Goal: Task Accomplishment & Management: Complete application form

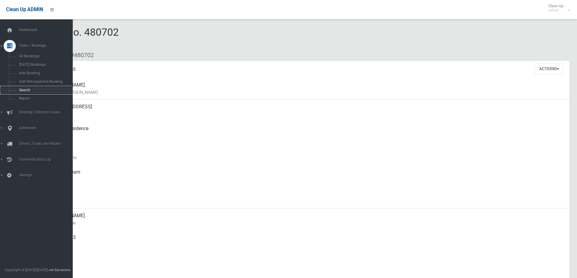
click at [27, 90] on span "Search" at bounding box center [44, 90] width 55 height 4
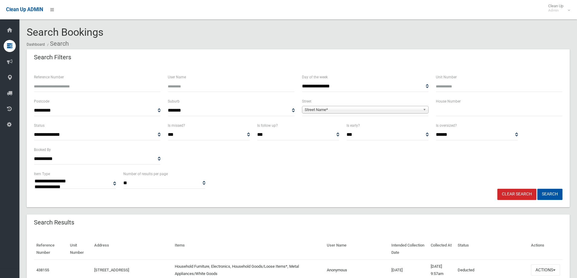
select select
click at [456, 110] on input "text" at bounding box center [499, 110] width 127 height 11
type input "***"
click at [425, 110] on b at bounding box center [425, 109] width 5 height 7
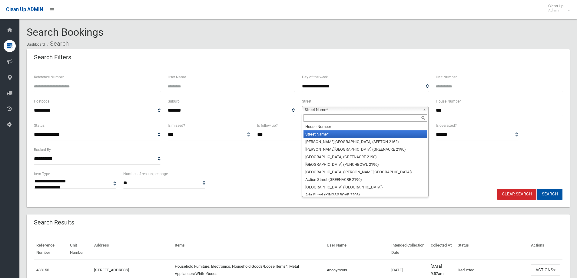
click at [377, 117] on input "text" at bounding box center [365, 117] width 124 height 7
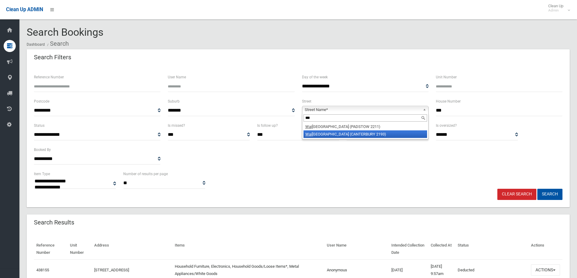
type input "***"
click at [356, 135] on li "Wai roa Street (CANTERBURY 2193)" at bounding box center [365, 134] width 124 height 8
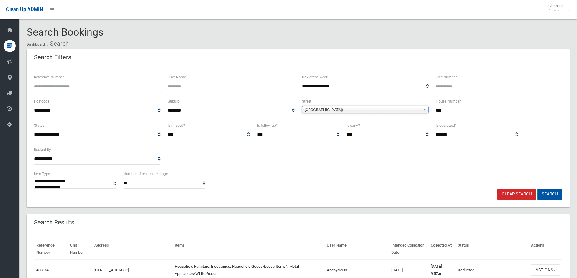
click at [554, 194] on button "Search" at bounding box center [549, 194] width 25 height 11
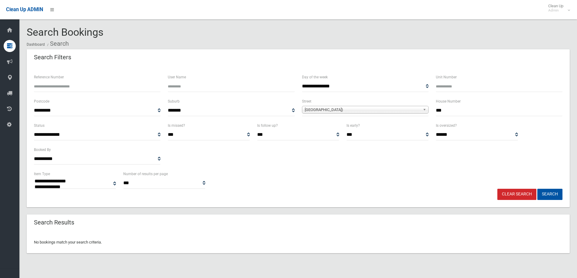
select select
click at [440, 109] on input "***" at bounding box center [499, 110] width 127 height 11
type input "*"
click at [537, 189] on button "Search" at bounding box center [549, 194] width 25 height 11
click at [548, 196] on button "Search" at bounding box center [549, 194] width 25 height 11
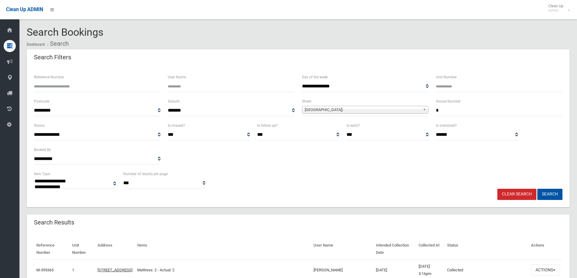
select select
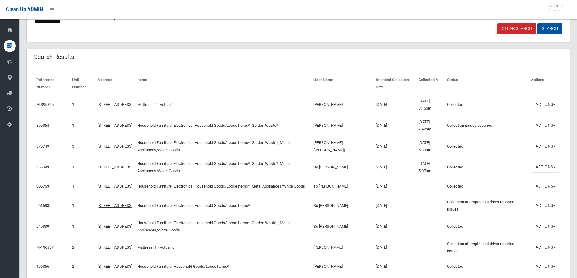
scroll to position [167, 0]
click at [555, 144] on button "Actions" at bounding box center [545, 145] width 29 height 11
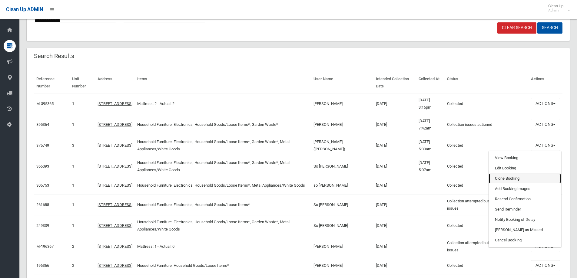
click at [522, 181] on link "Clone Booking" at bounding box center [525, 178] width 72 height 10
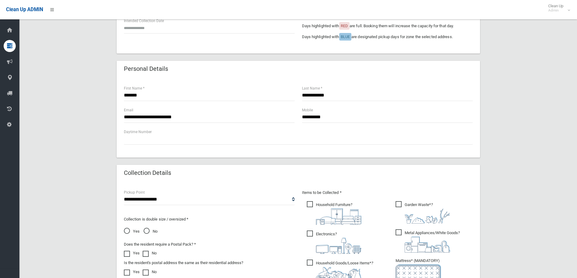
scroll to position [351, 0]
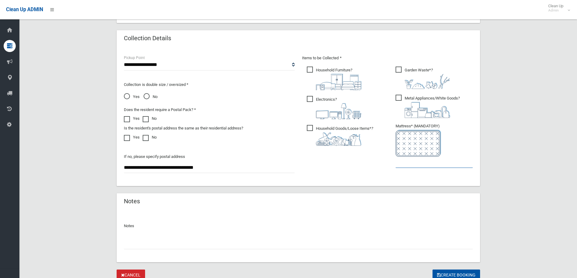
click at [411, 162] on input "text" at bounding box center [433, 162] width 77 height 11
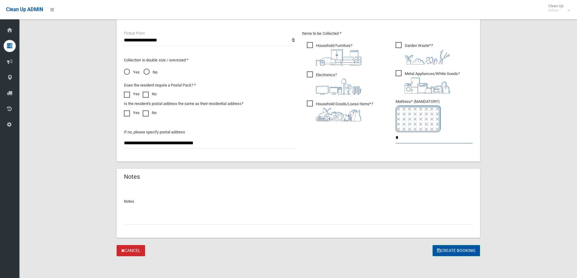
type input "*"
click at [465, 251] on button "Create Booking" at bounding box center [456, 250] width 48 height 11
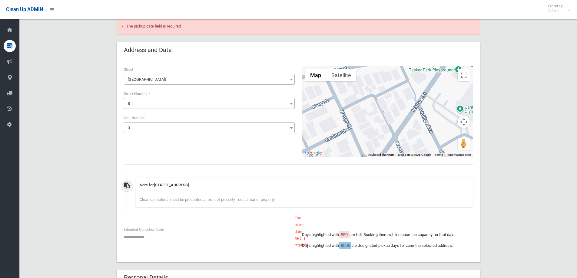
scroll to position [61, 0]
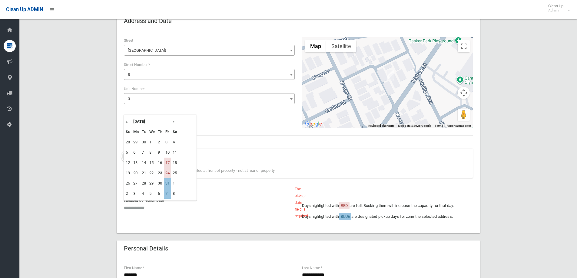
click at [151, 208] on input "text" at bounding box center [209, 207] width 171 height 11
click at [170, 185] on td "31" at bounding box center [167, 183] width 7 height 10
type input "**********"
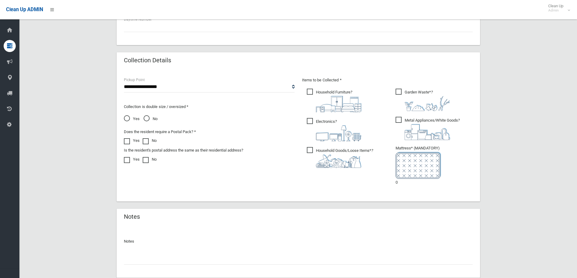
scroll to position [388, 0]
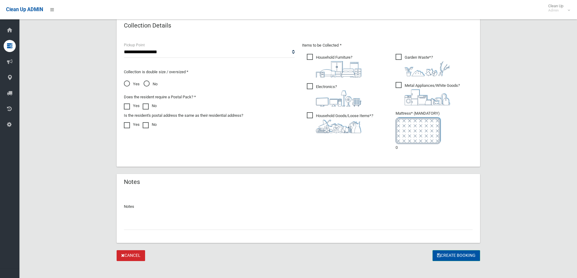
click at [457, 254] on button "Create Booking" at bounding box center [456, 255] width 48 height 11
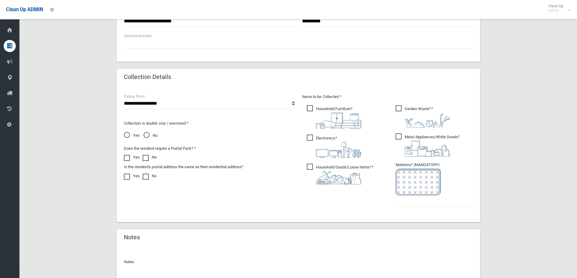
scroll to position [355, 0]
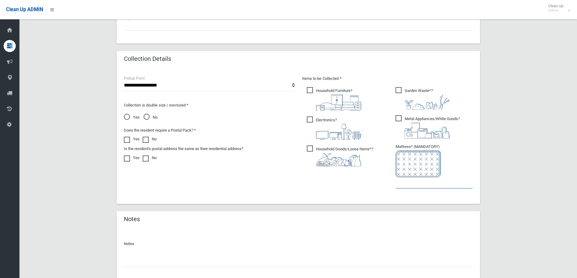
drag, startPoint x: 423, startPoint y: 182, endPoint x: 424, endPoint y: 185, distance: 3.1
click at [423, 183] on input "text" at bounding box center [433, 182] width 77 height 11
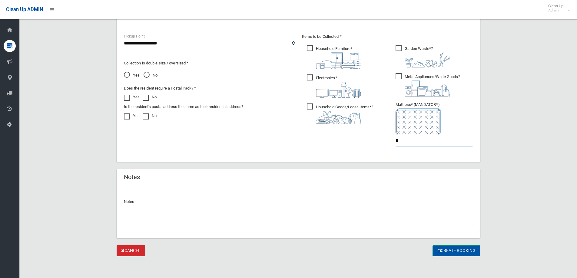
type input "*"
click at [453, 252] on button "Create Booking" at bounding box center [456, 251] width 48 height 11
